Goal: Navigation & Orientation: Understand site structure

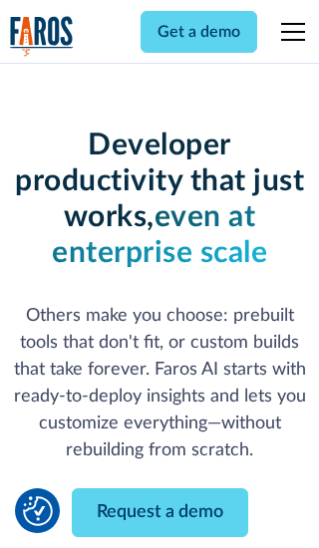
scroll to position [239, 0]
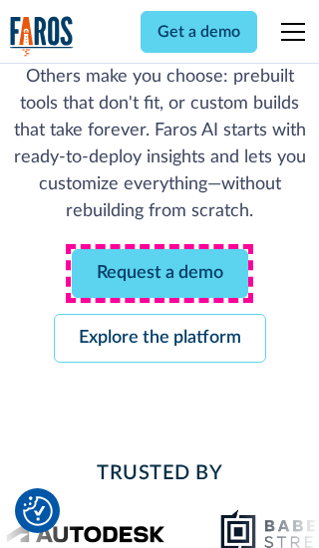
click at [159, 273] on link "Request a demo" at bounding box center [160, 273] width 176 height 49
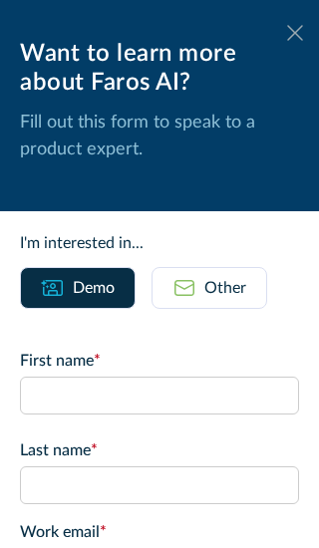
click at [295, 33] on icon at bounding box center [295, 32] width 16 height 15
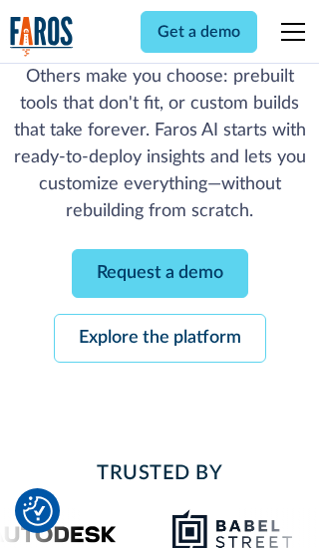
scroll to position [304, 0]
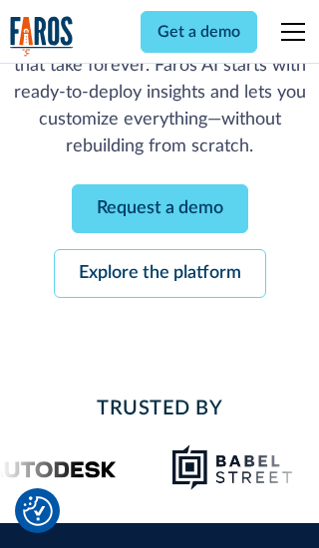
click at [159, 273] on link "Explore the platform" at bounding box center [160, 273] width 212 height 49
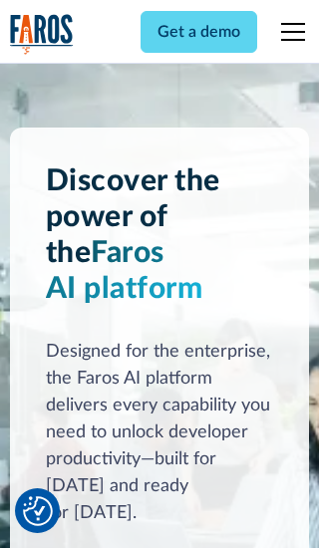
scroll to position [14965, 0]
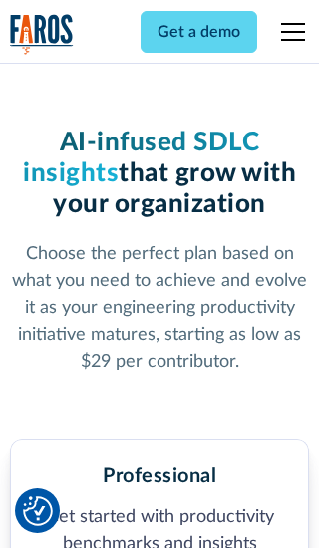
scroll to position [3087, 0]
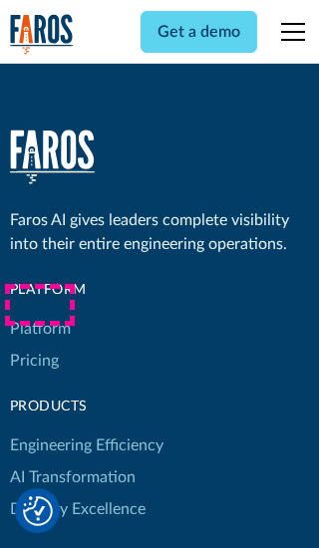
click at [39, 313] on link "Platform" at bounding box center [40, 329] width 61 height 32
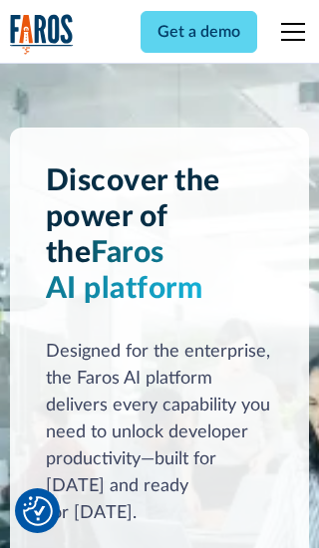
scroll to position [15604, 0]
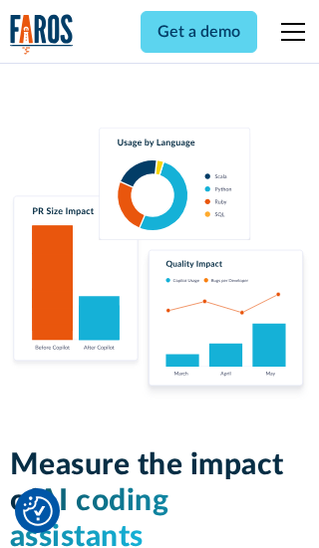
scroll to position [12316, 0]
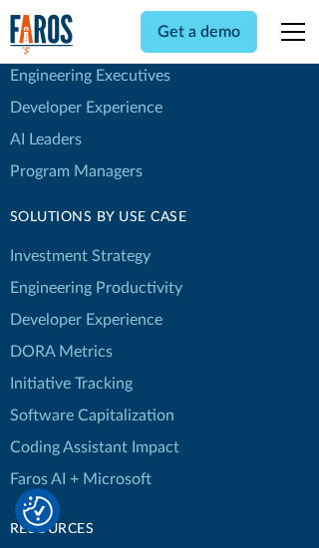
click at [60, 336] on link "DORA Metrics" at bounding box center [61, 352] width 103 height 32
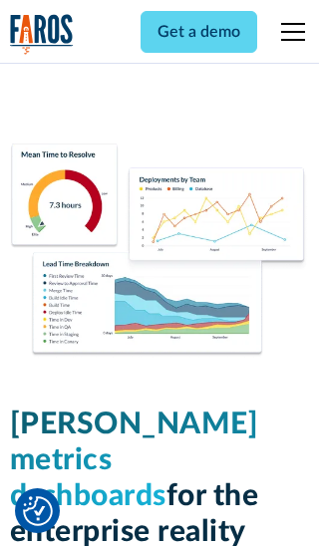
scroll to position [8723, 0]
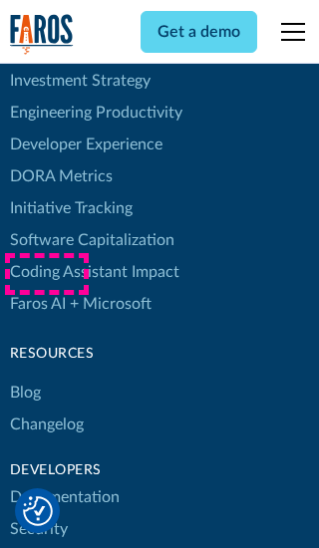
scroll to position [9019, 0]
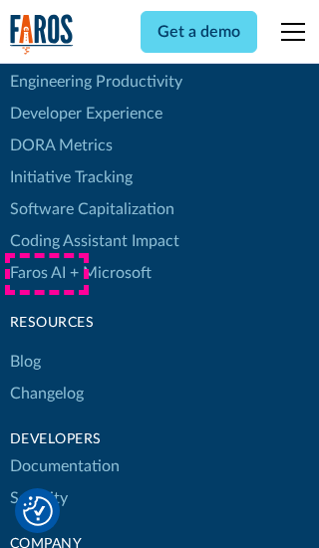
click at [46, 378] on link "Changelog" at bounding box center [47, 394] width 74 height 32
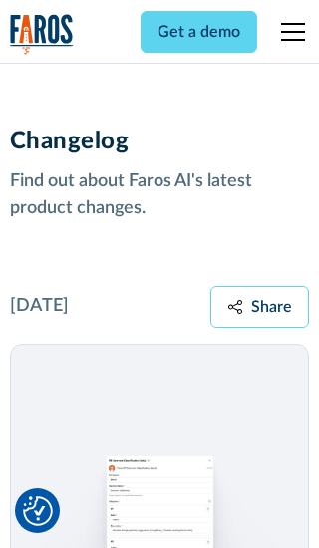
scroll to position [24063, 0]
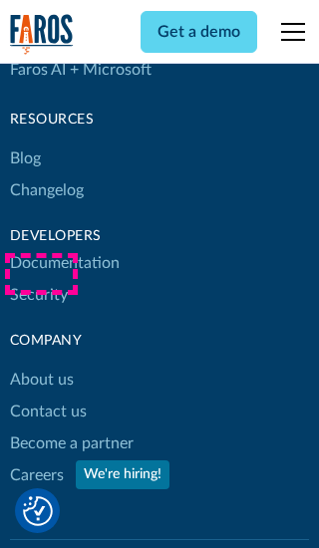
click at [41, 364] on link "About us" at bounding box center [42, 380] width 64 height 32
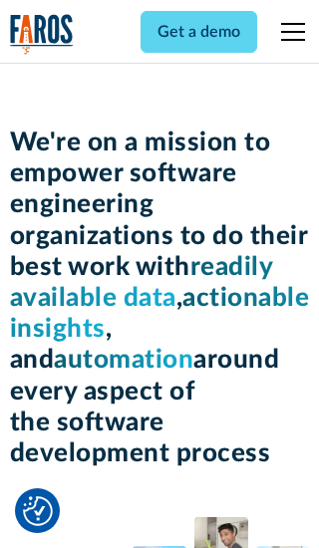
scroll to position [6870, 0]
